Goal: Task Accomplishment & Management: Manage account settings

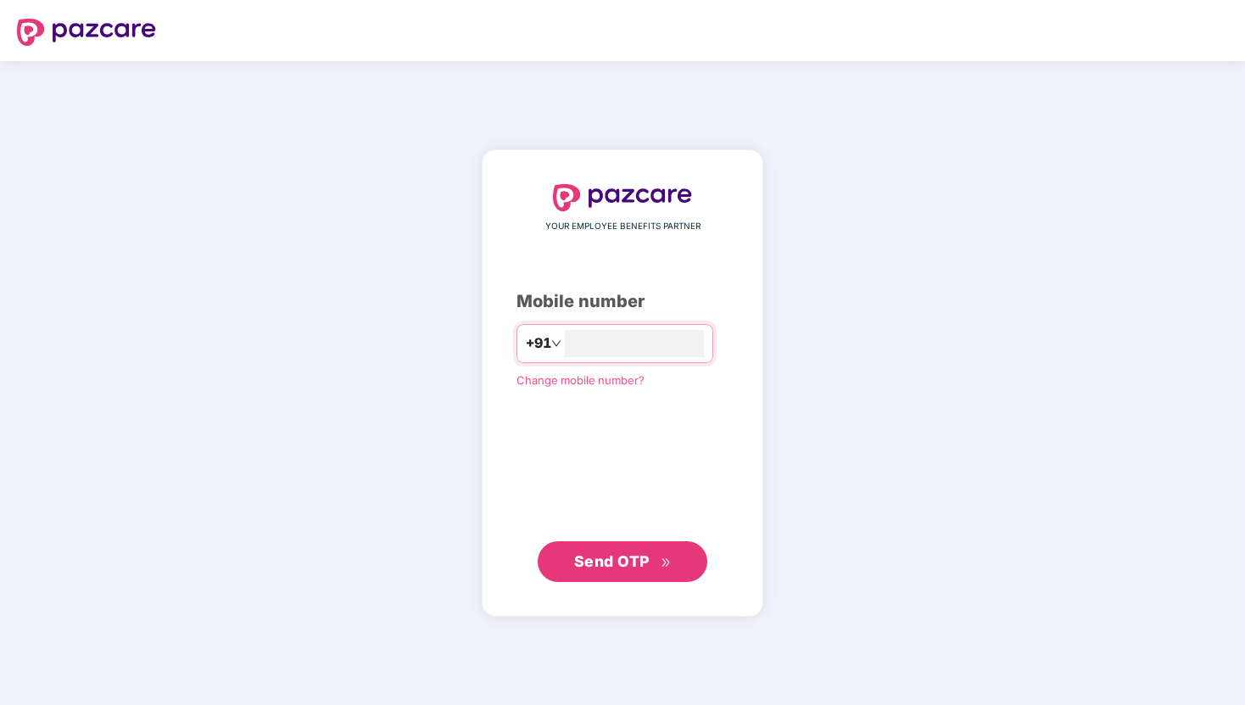
type input "**********"
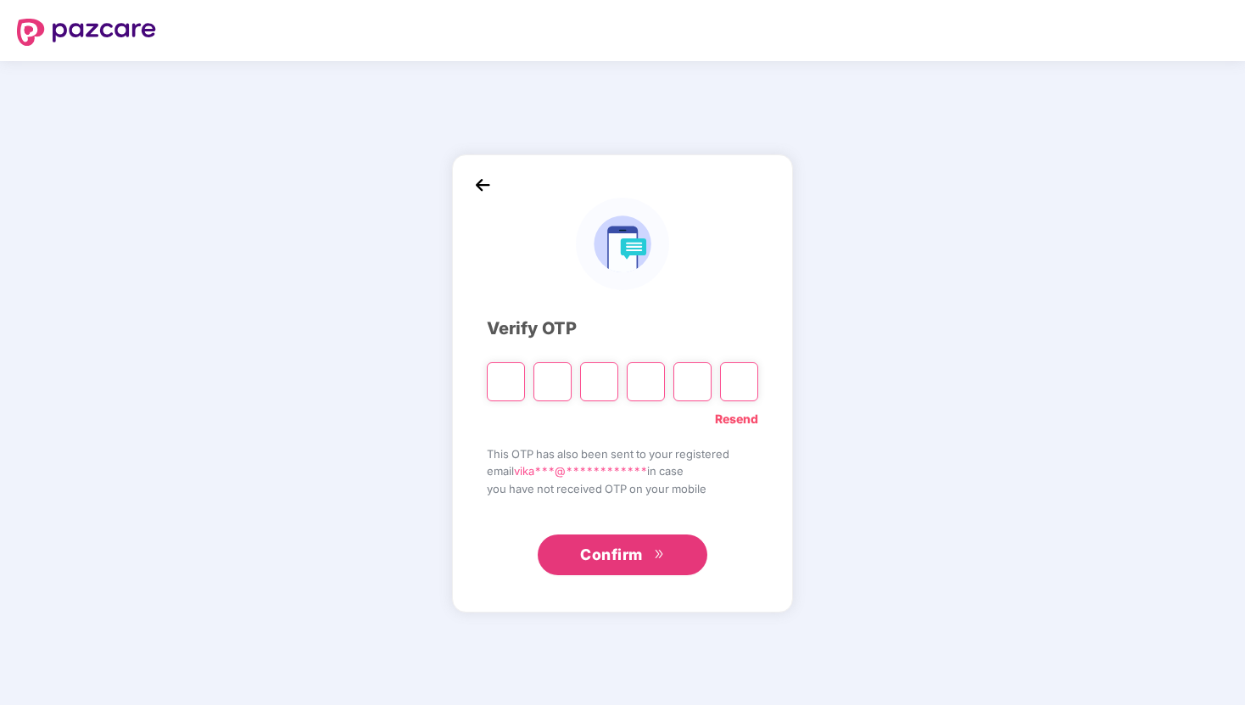
type input "*"
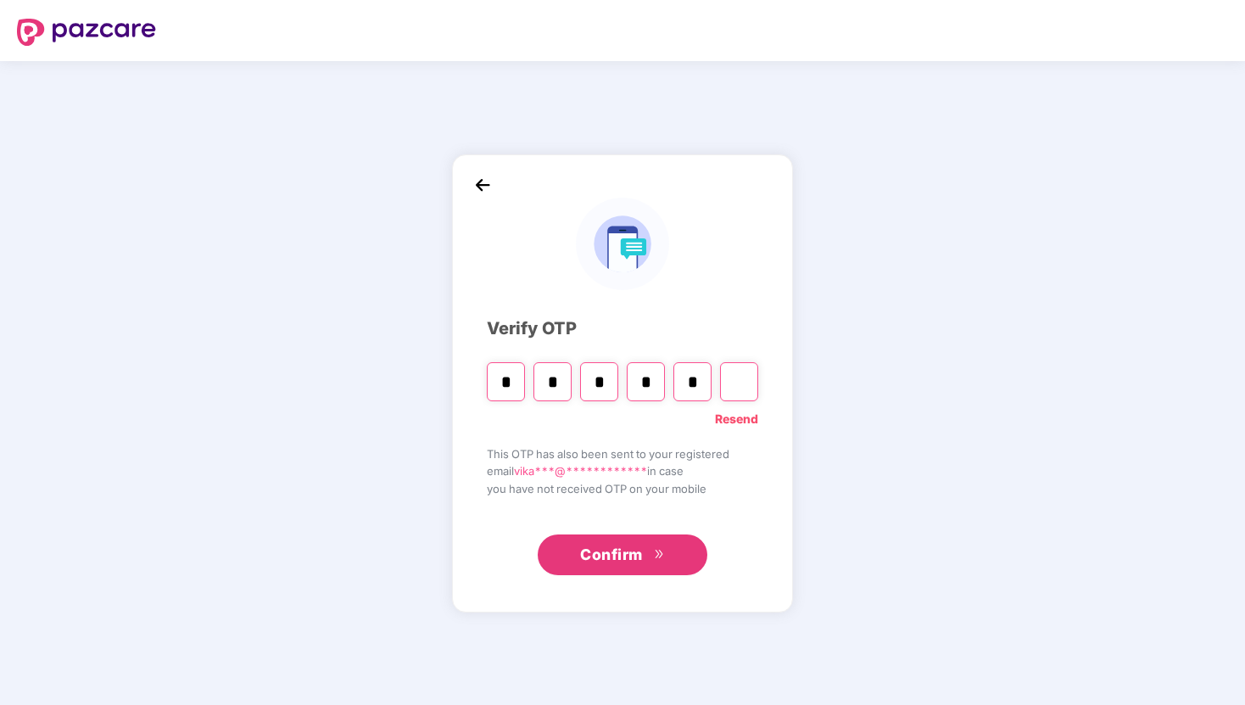
type input "*"
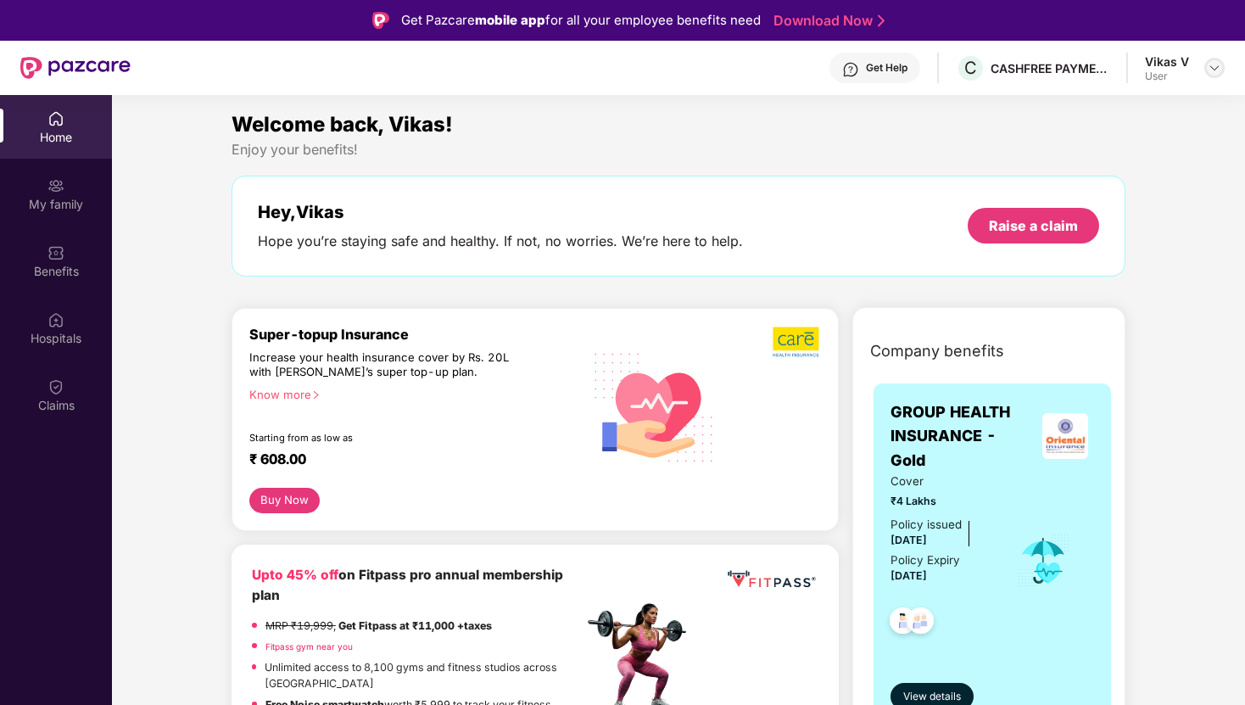
click at [1213, 76] on div at bounding box center [1214, 68] width 20 height 20
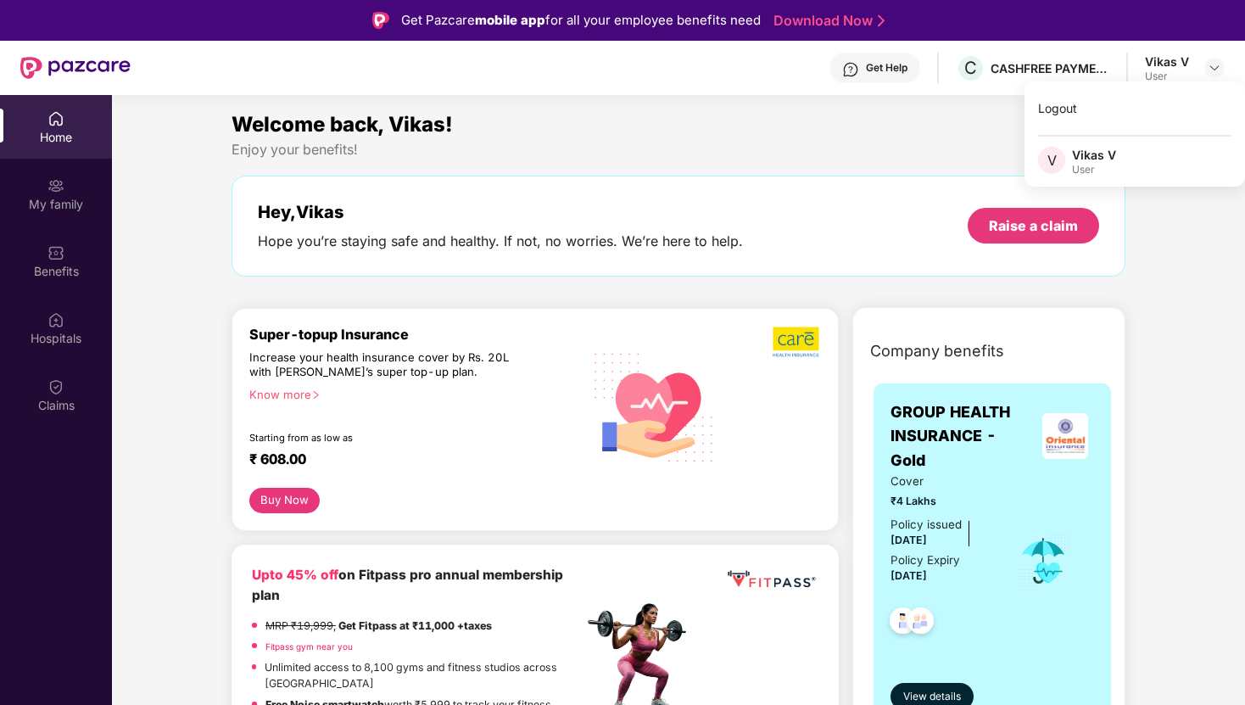
click at [1031, 81] on div "Logout V Vikas V User" at bounding box center [1135, 133] width 221 height 105
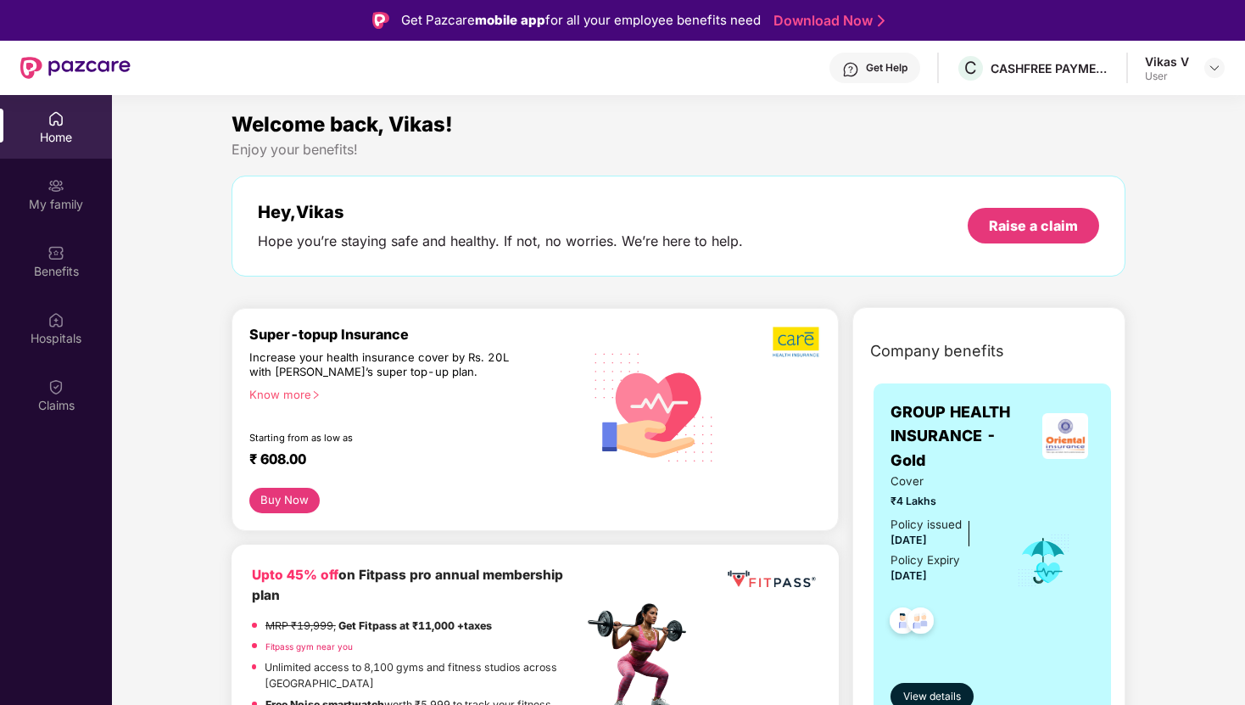
click at [874, 65] on div "Get Help" at bounding box center [887, 68] width 42 height 14
